Goal: Find specific page/section: Find specific page/section

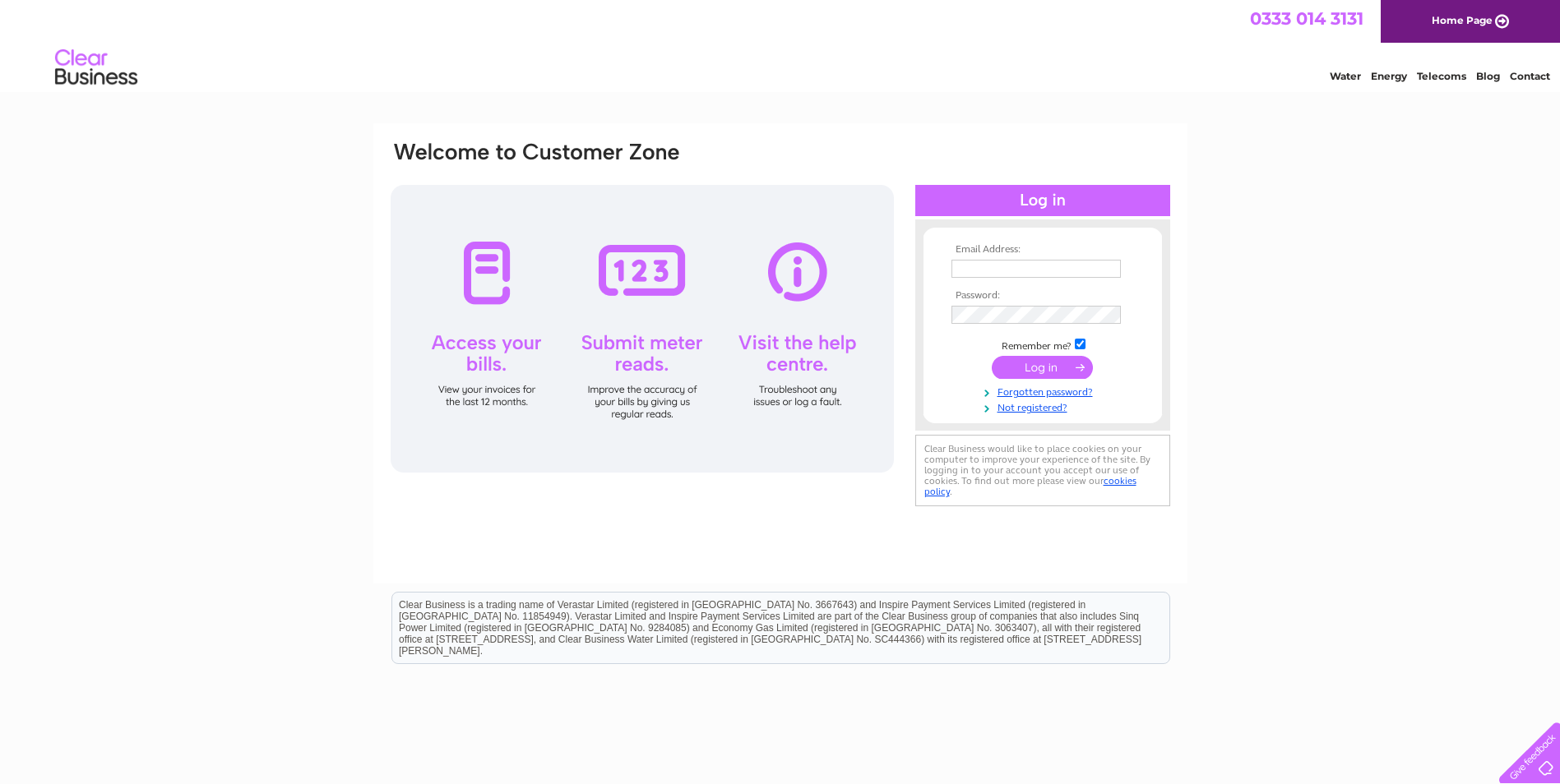
type input "[EMAIL_ADDRESS][DOMAIN_NAME]"
click at [1025, 364] on input "submit" at bounding box center [1042, 367] width 101 height 23
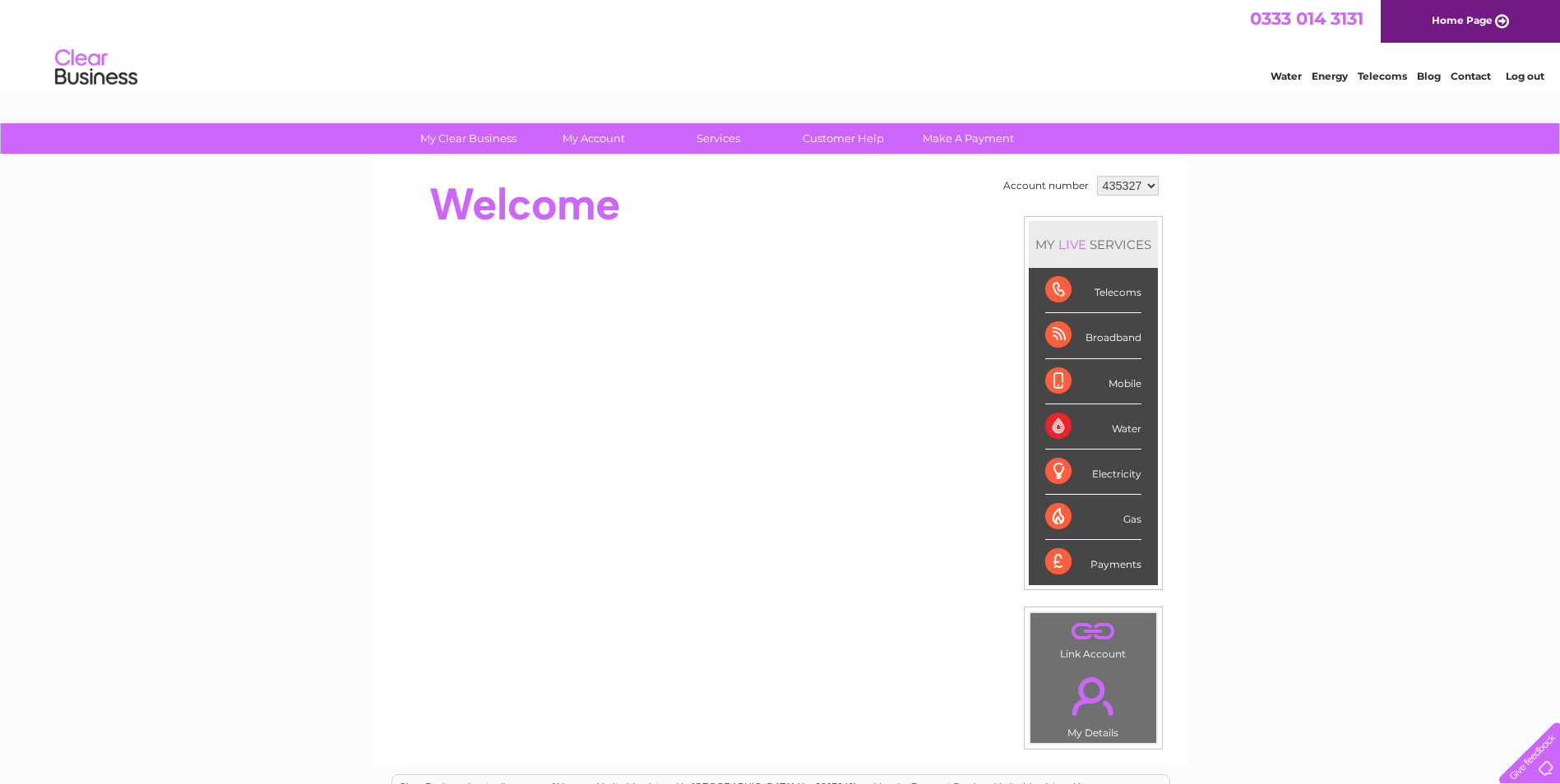
click at [1110, 184] on select "435327" at bounding box center [1128, 186] width 61 height 20
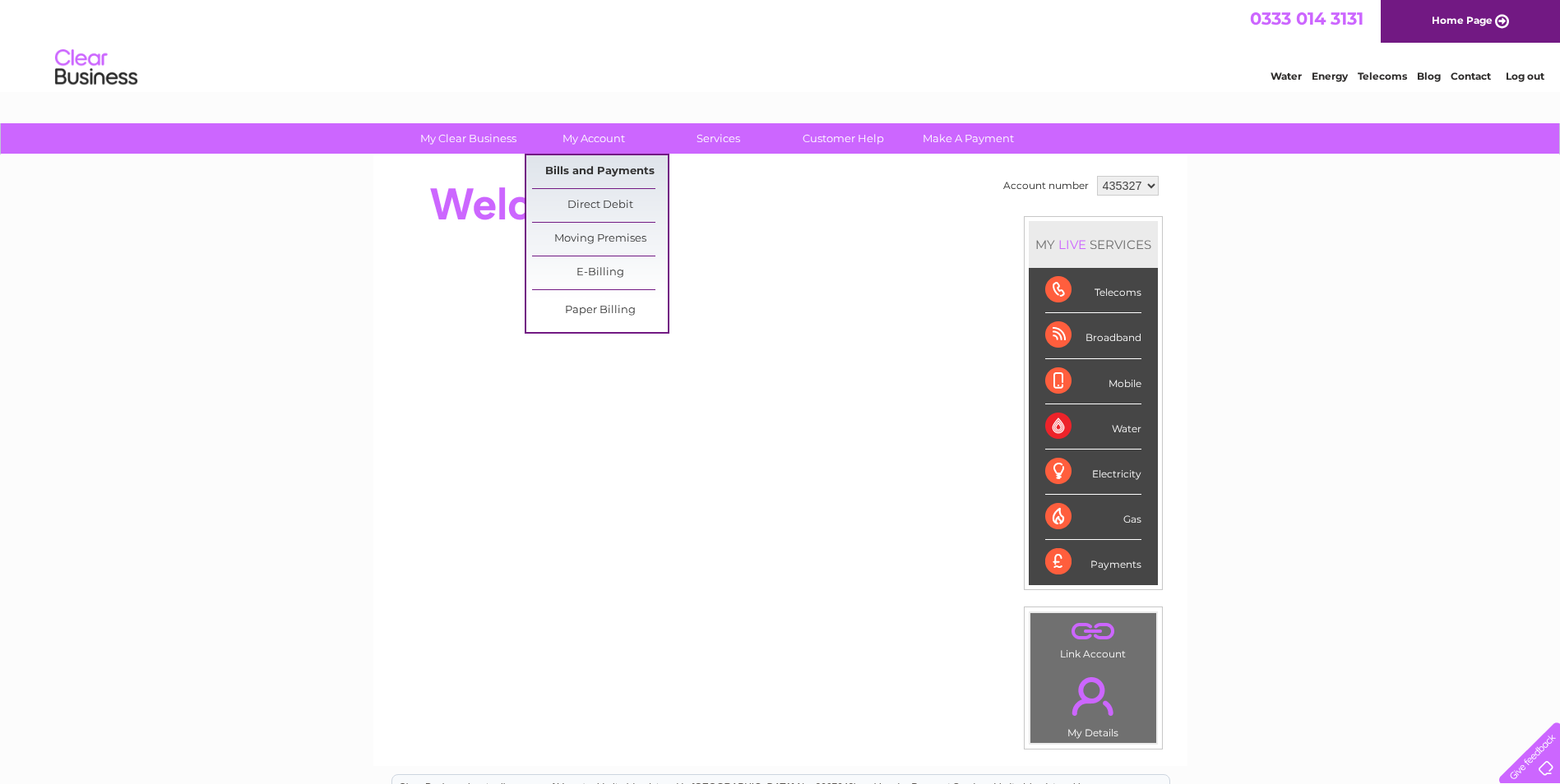
click at [567, 165] on link "Bills and Payments" at bounding box center [599, 172] width 136 height 33
